Goal: Task Accomplishment & Management: Complete application form

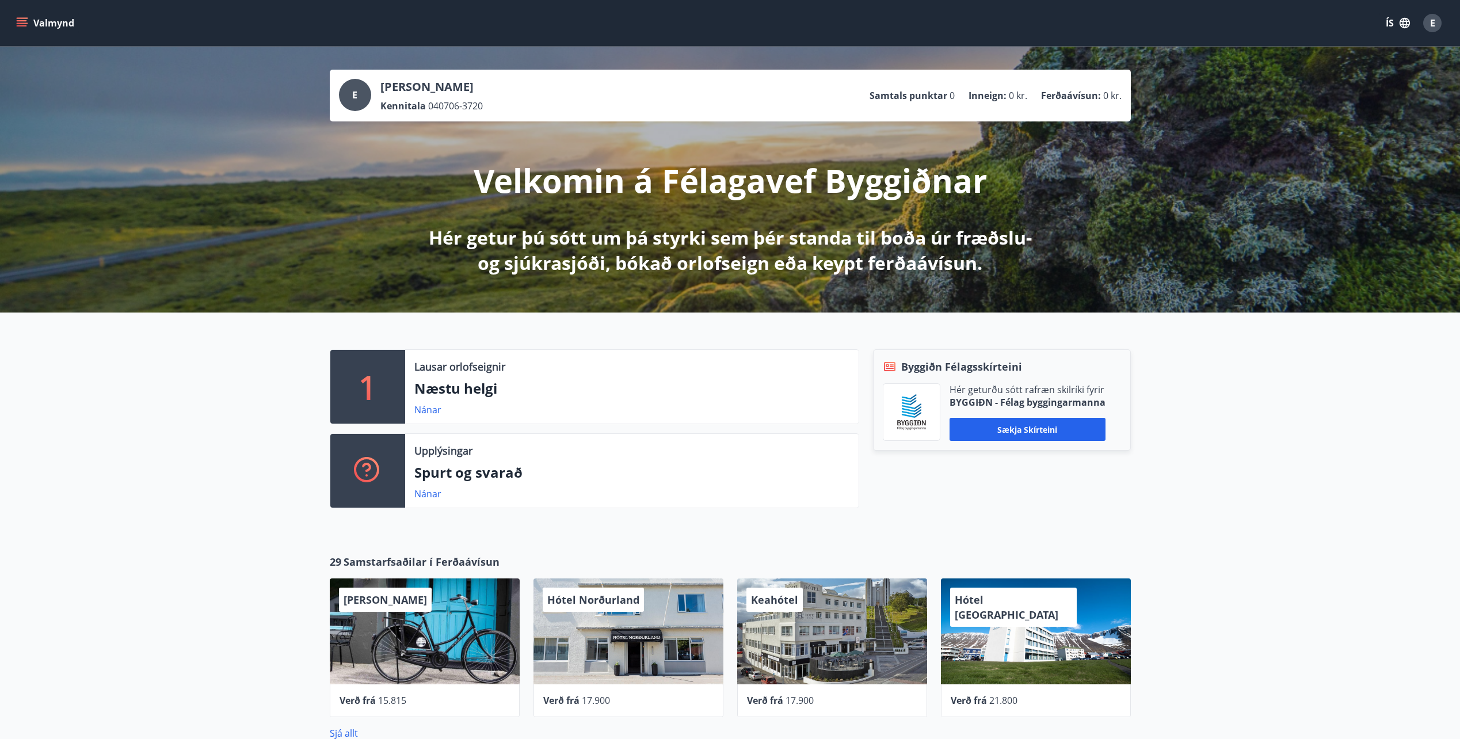
click at [30, 26] on button "Valmynd" at bounding box center [46, 23] width 65 height 21
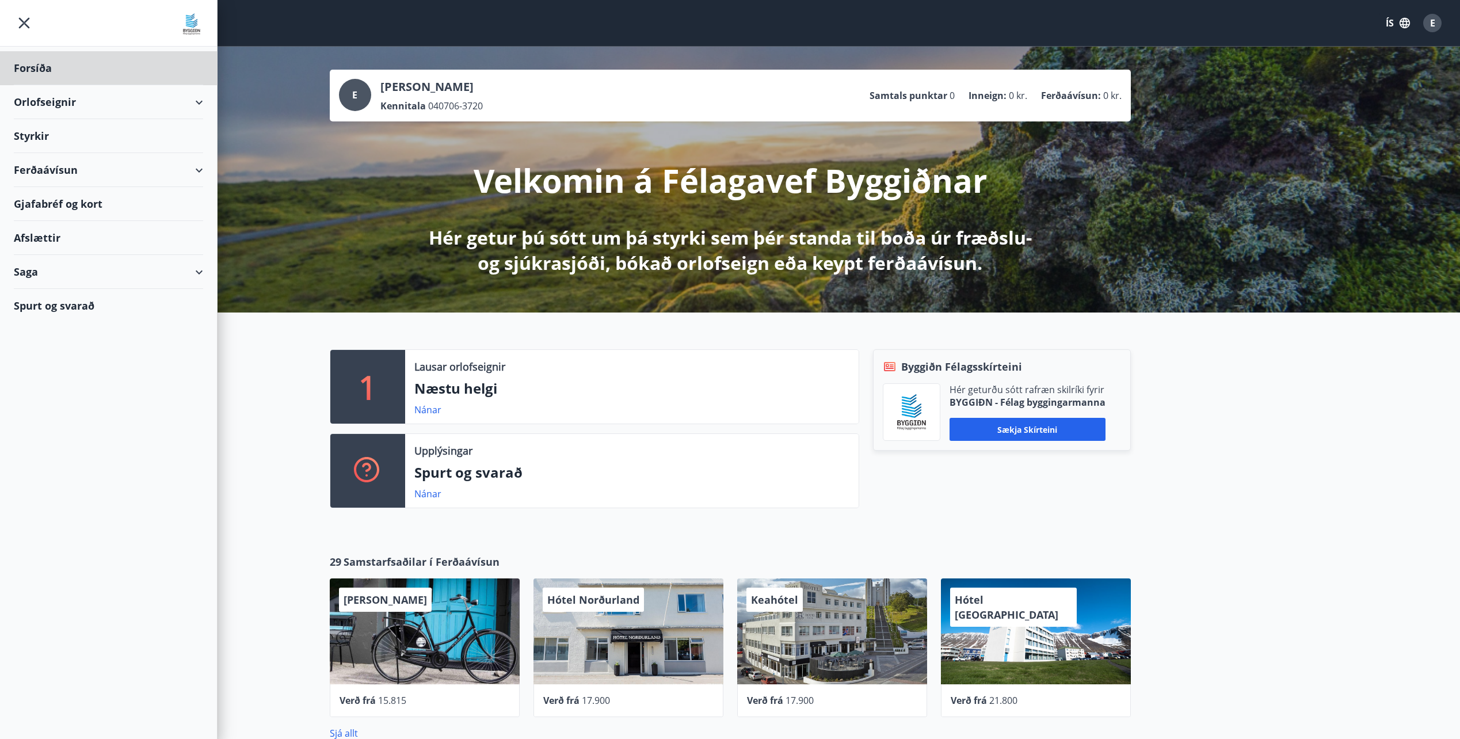
click at [37, 134] on div "Styrkir" at bounding box center [108, 136] width 189 height 34
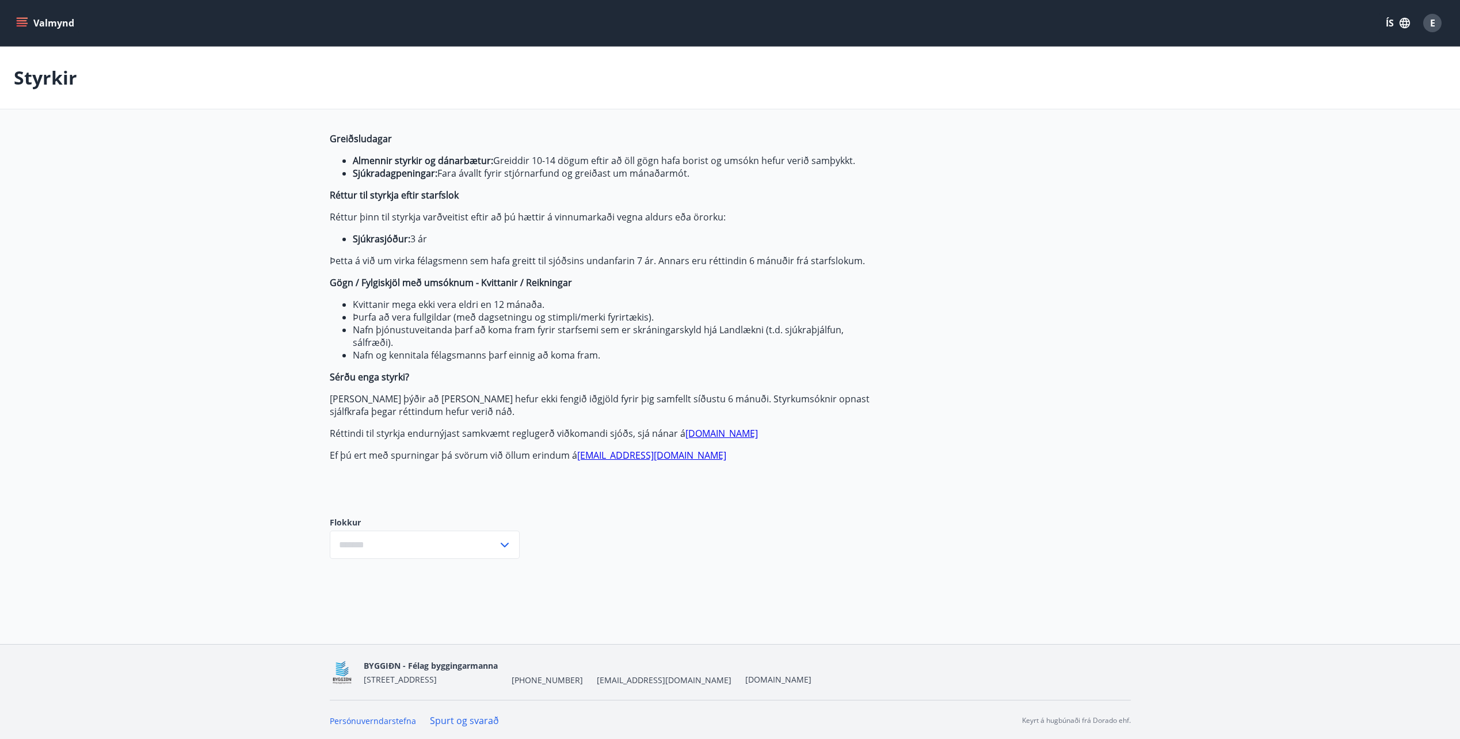
type input "***"
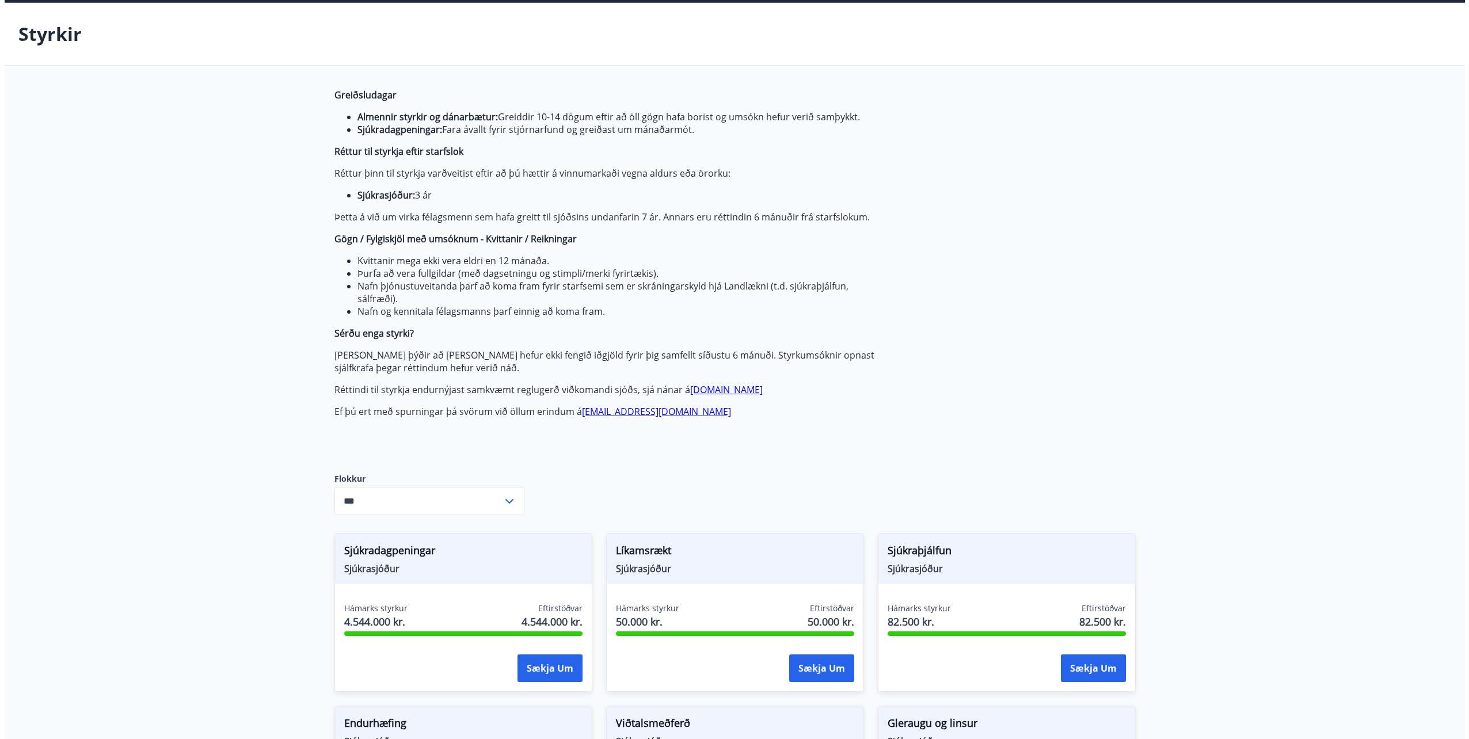
scroll to position [115, 0]
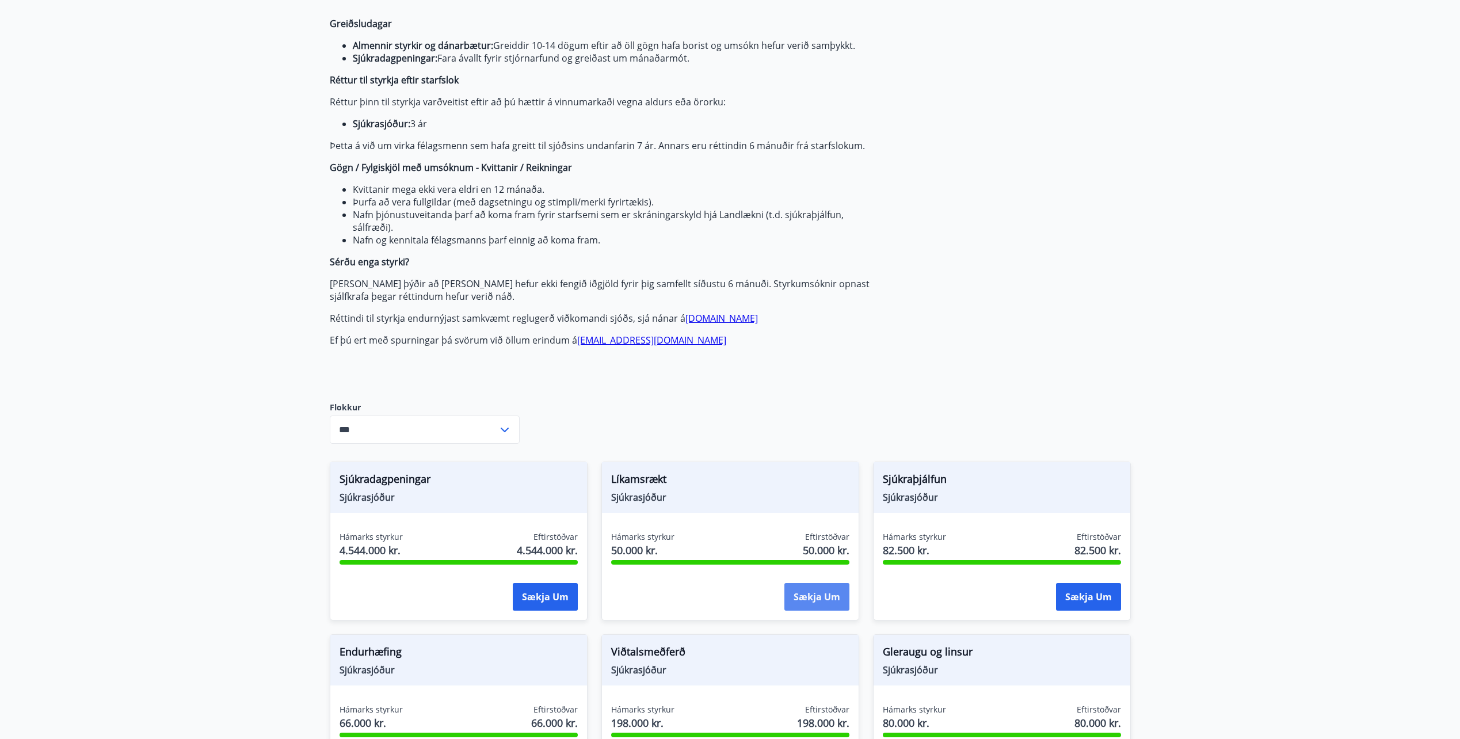
click at [832, 593] on button "Sækja um" at bounding box center [816, 597] width 65 height 28
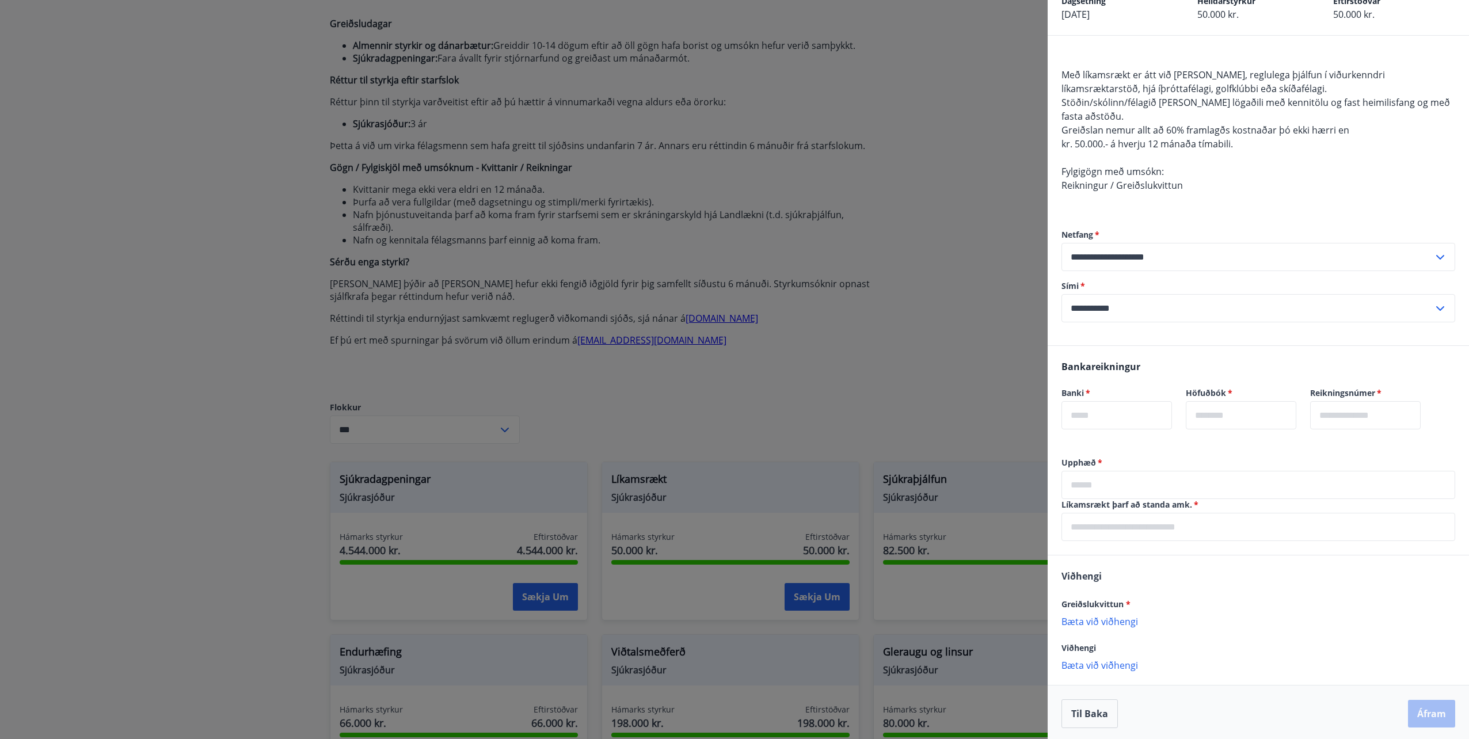
scroll to position [70, 0]
click at [1211, 527] on input "text" at bounding box center [1258, 524] width 394 height 28
click at [1211, 524] on input "text" at bounding box center [1258, 524] width 394 height 28
click at [1276, 443] on div "Bankareikningur Banki   * ​ Höfuðbók   * ​ Reikningsnúmer   * ​" at bounding box center [1257, 398] width 421 height 111
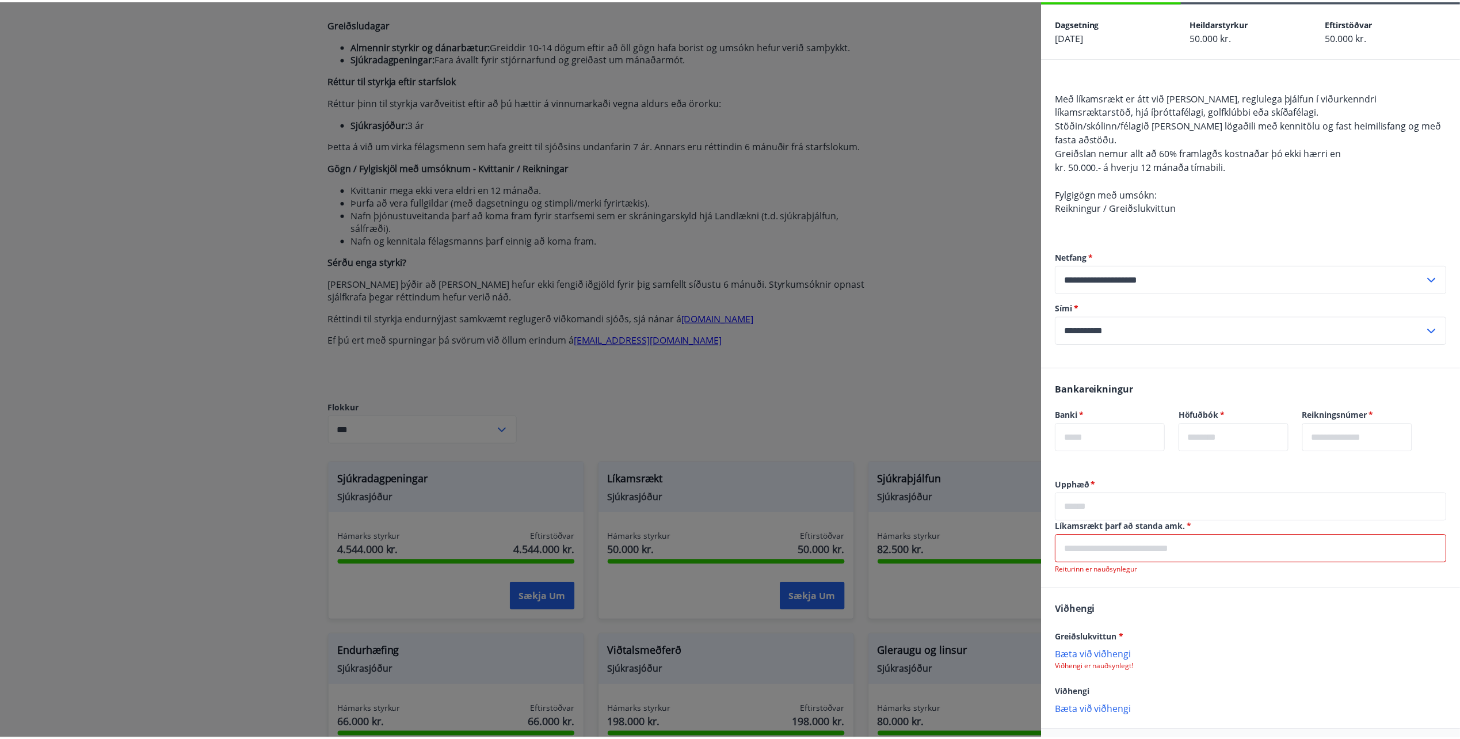
scroll to position [0, 0]
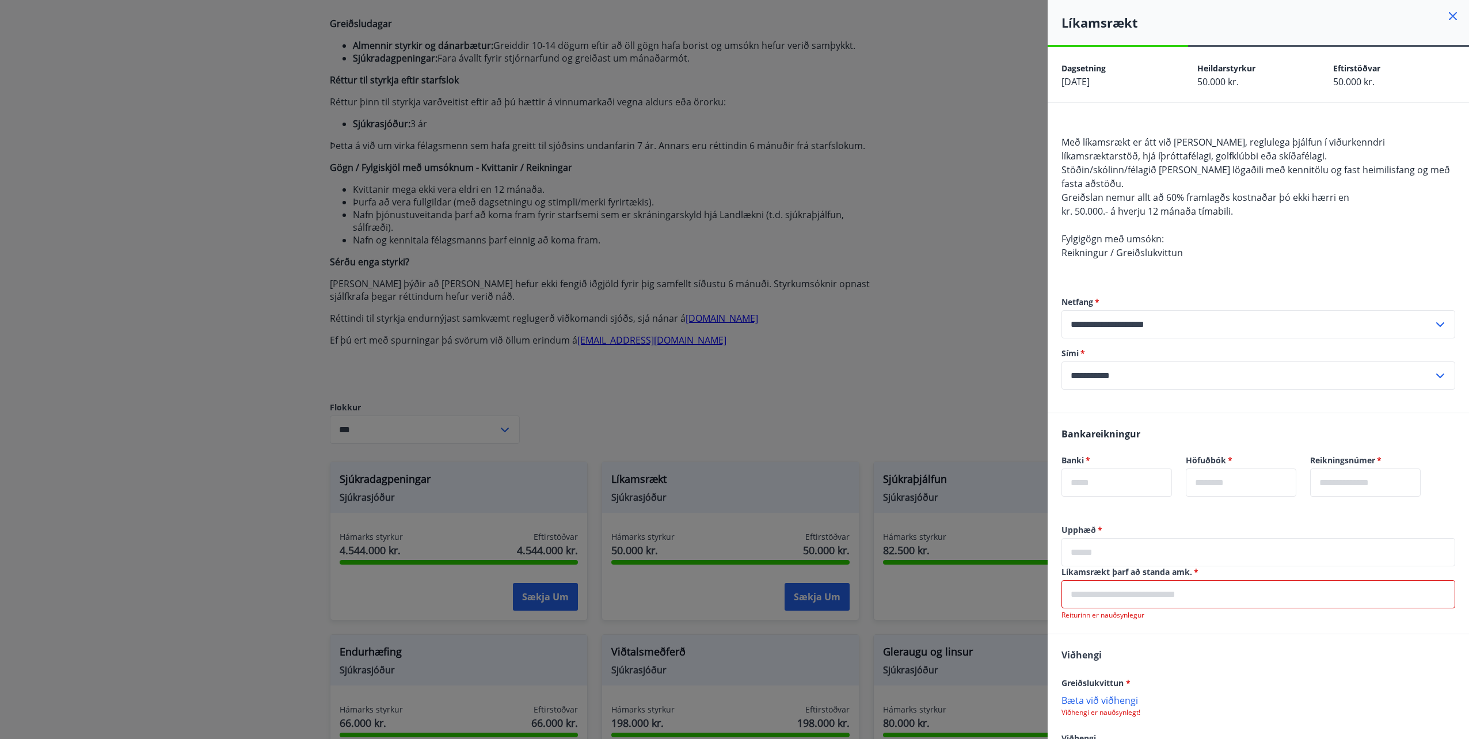
click at [1446, 16] on icon at bounding box center [1453, 16] width 14 height 14
